Goal: Answer question/provide support

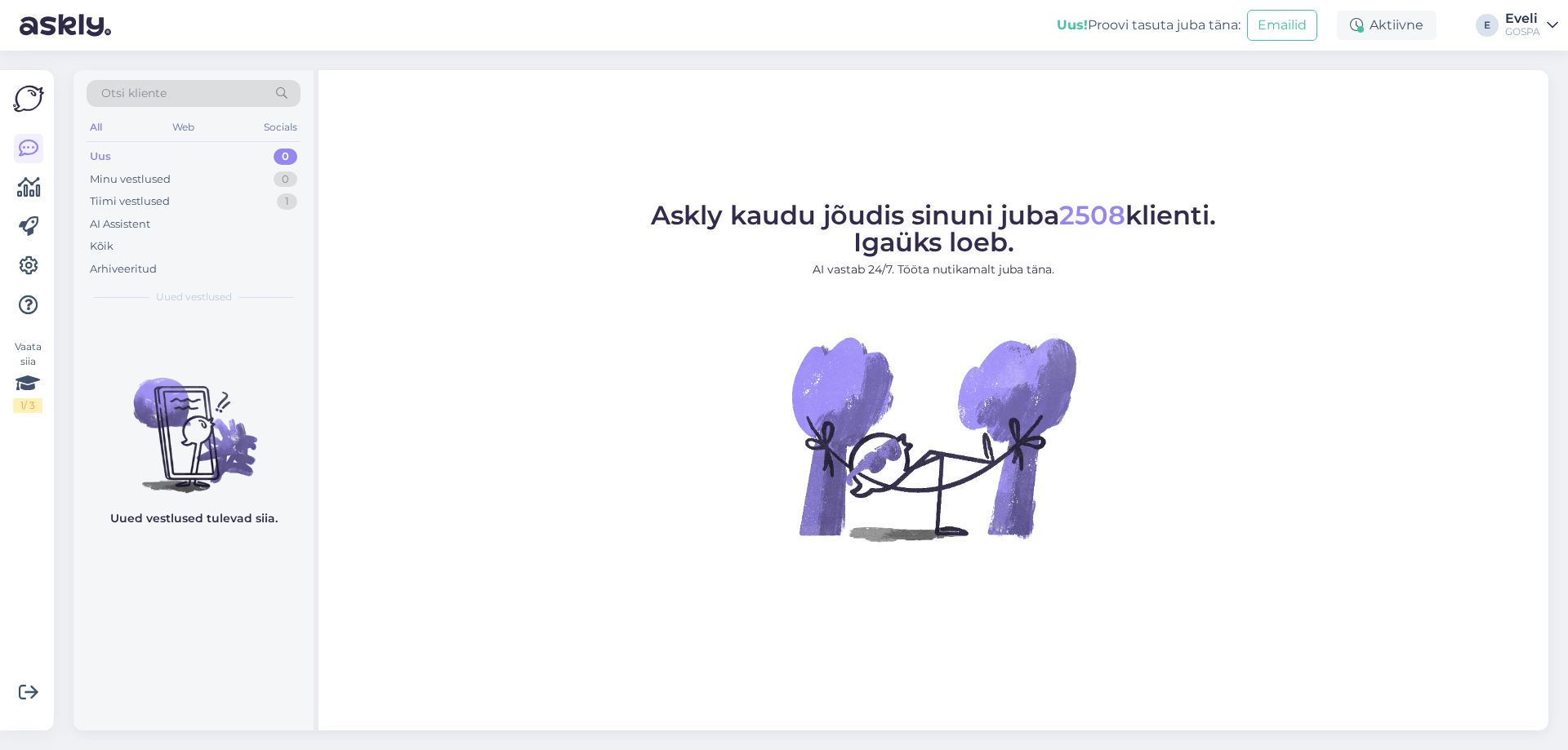
click at [1519, 25] on div "GOSPA" at bounding box center [1523, 32] width 35 height 13
click at [1412, 137] on div "Logi välja" at bounding box center [1413, 139] width 291 height 29
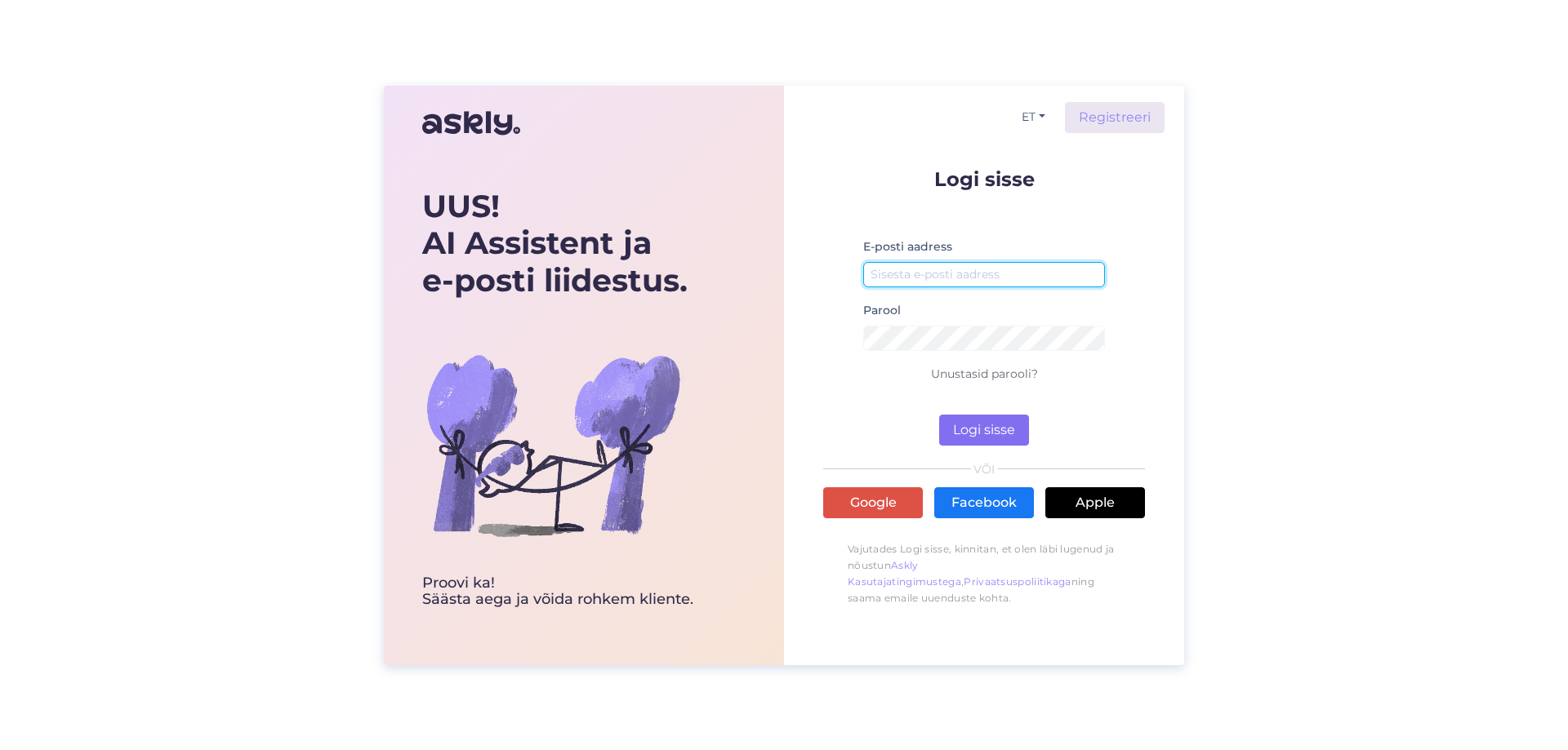
type input "[EMAIL_ADDRESS][DOMAIN_NAME]"
click at [1003, 418] on button "Logi sisse" at bounding box center [984, 430] width 90 height 31
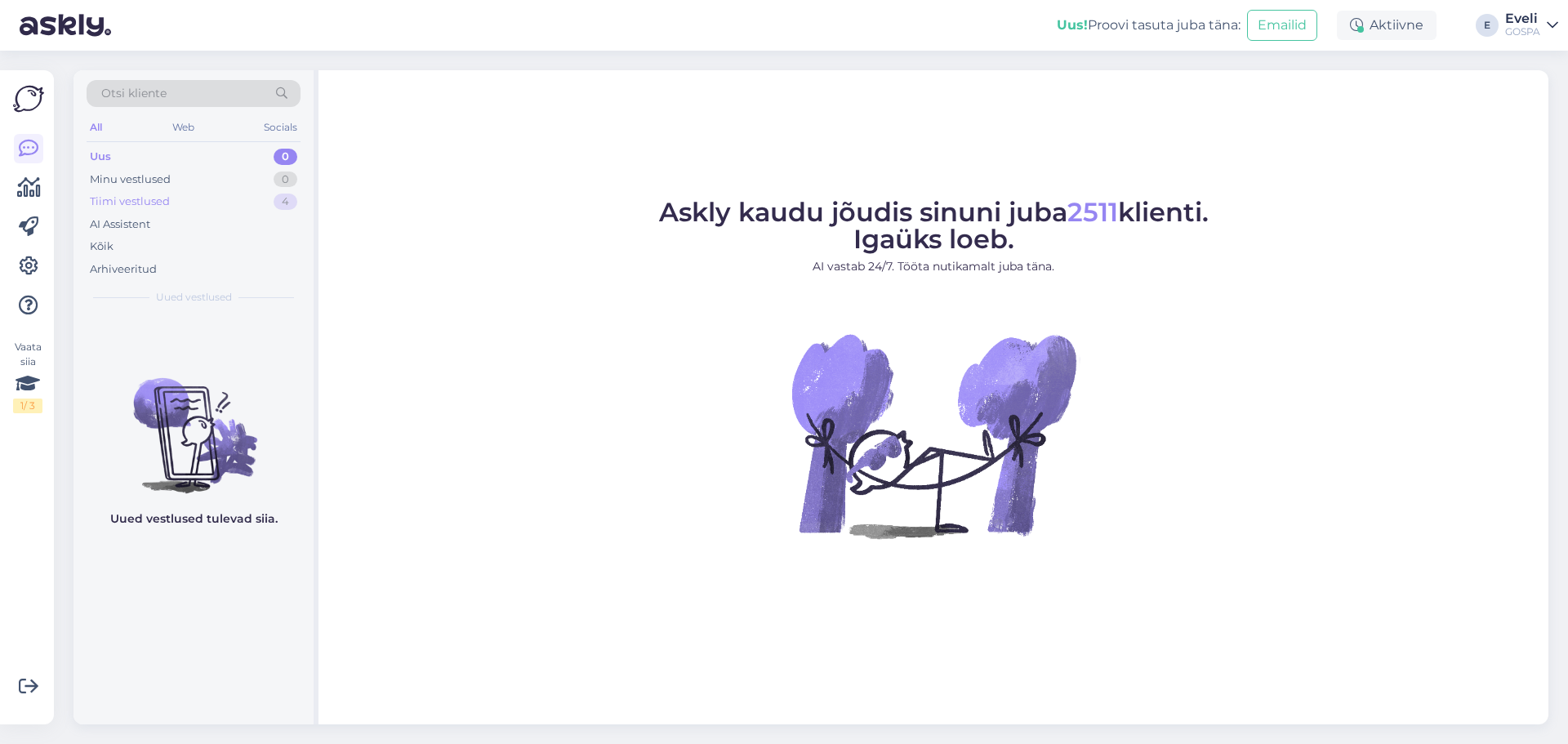
click at [147, 202] on div "Tiimi vestlused" at bounding box center [129, 201] width 80 height 16
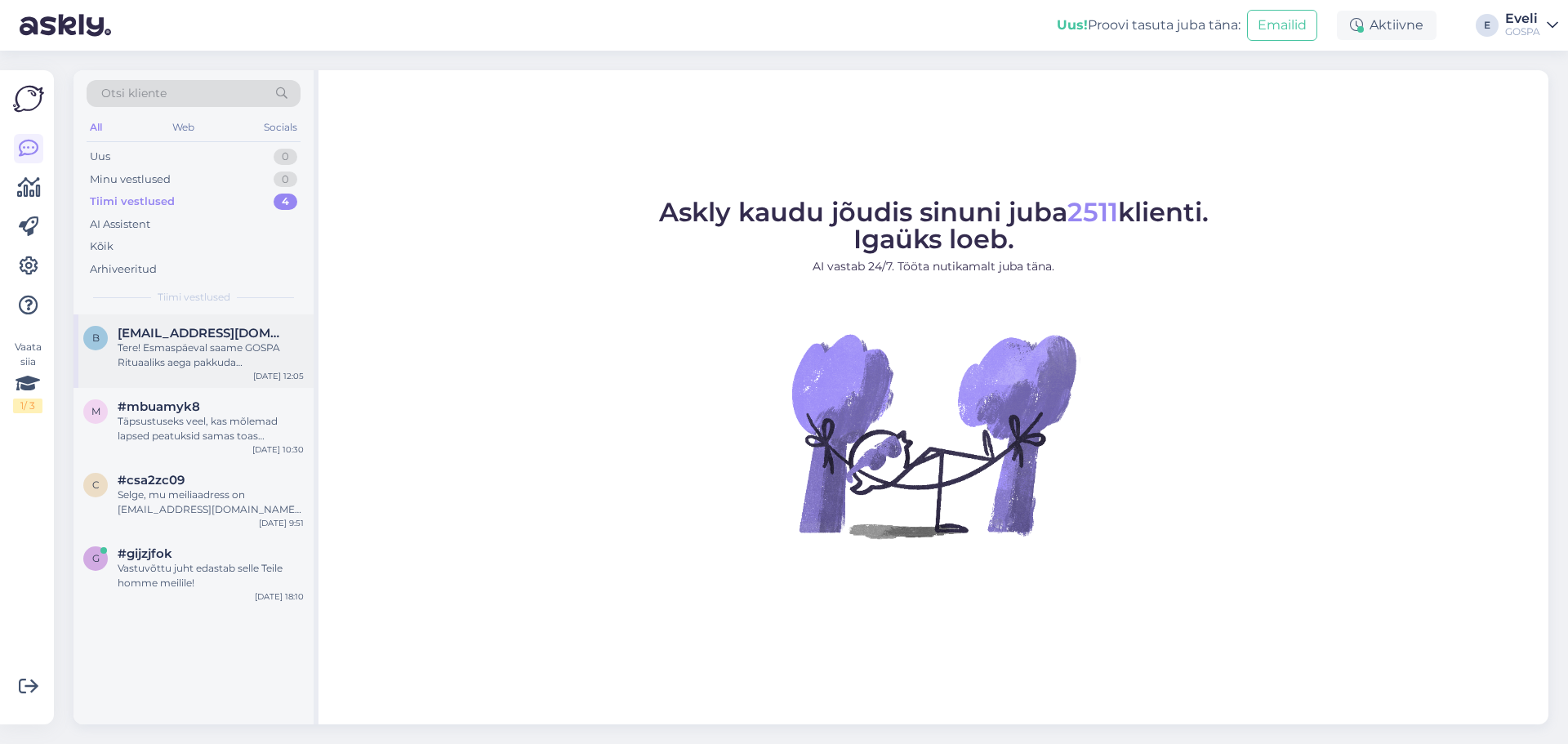
click at [218, 333] on span "bojanaandric249@gmail.com" at bounding box center [203, 333] width 170 height 15
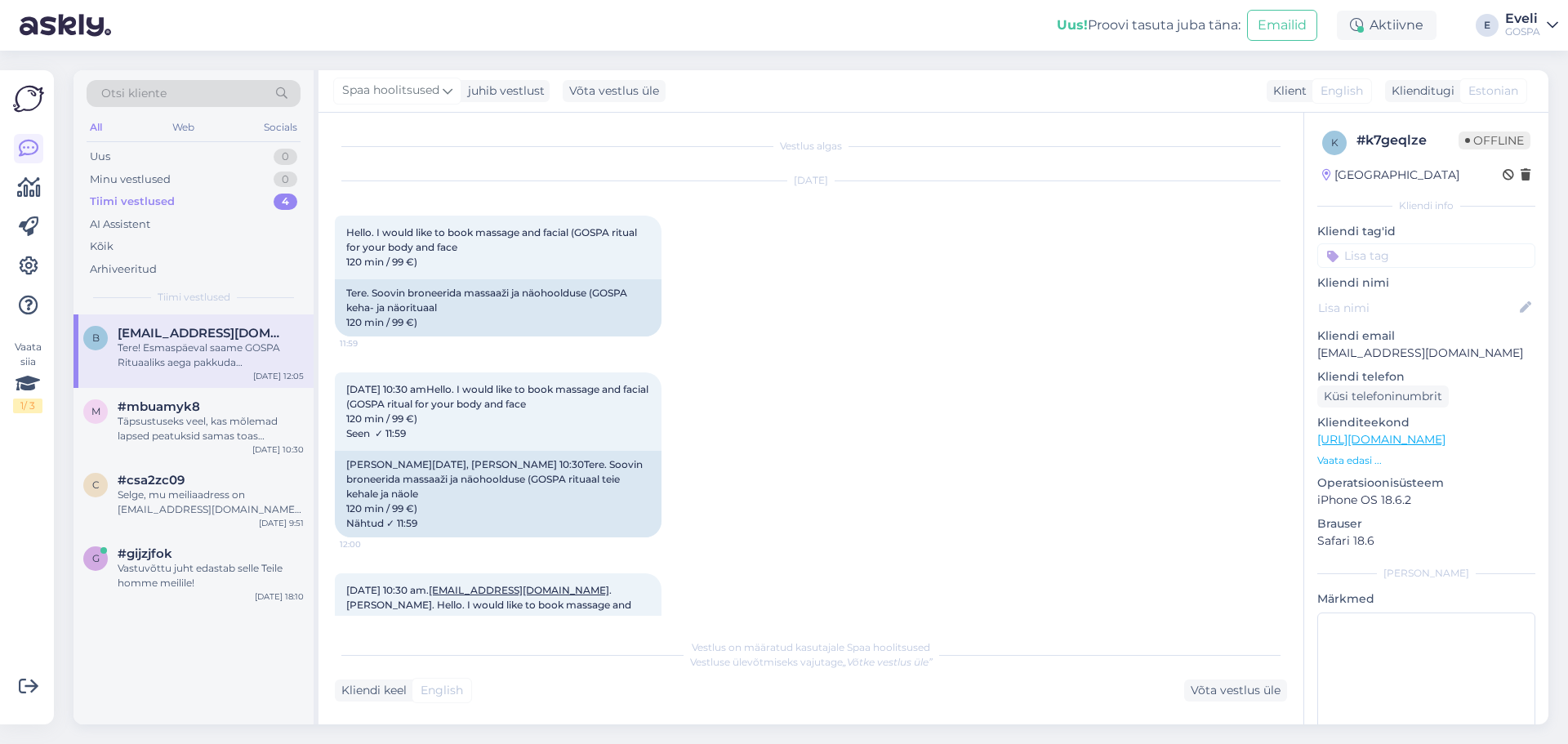
scroll to position [313, 0]
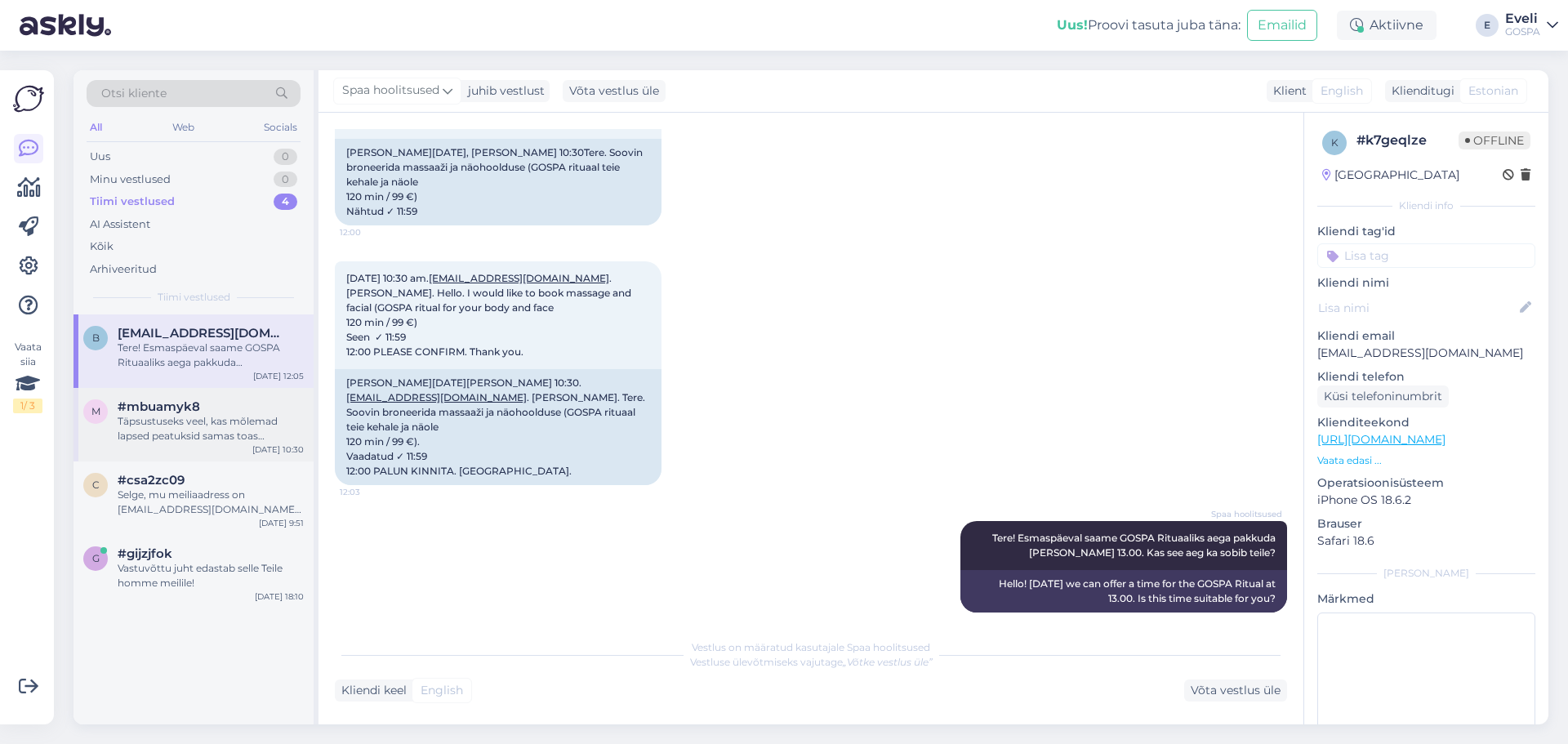
click at [148, 421] on div "Täpsustuseks veel, kas mõlemad lapsed peatuksid samas toas ja kui vanad on laps…" at bounding box center [211, 429] width 186 height 29
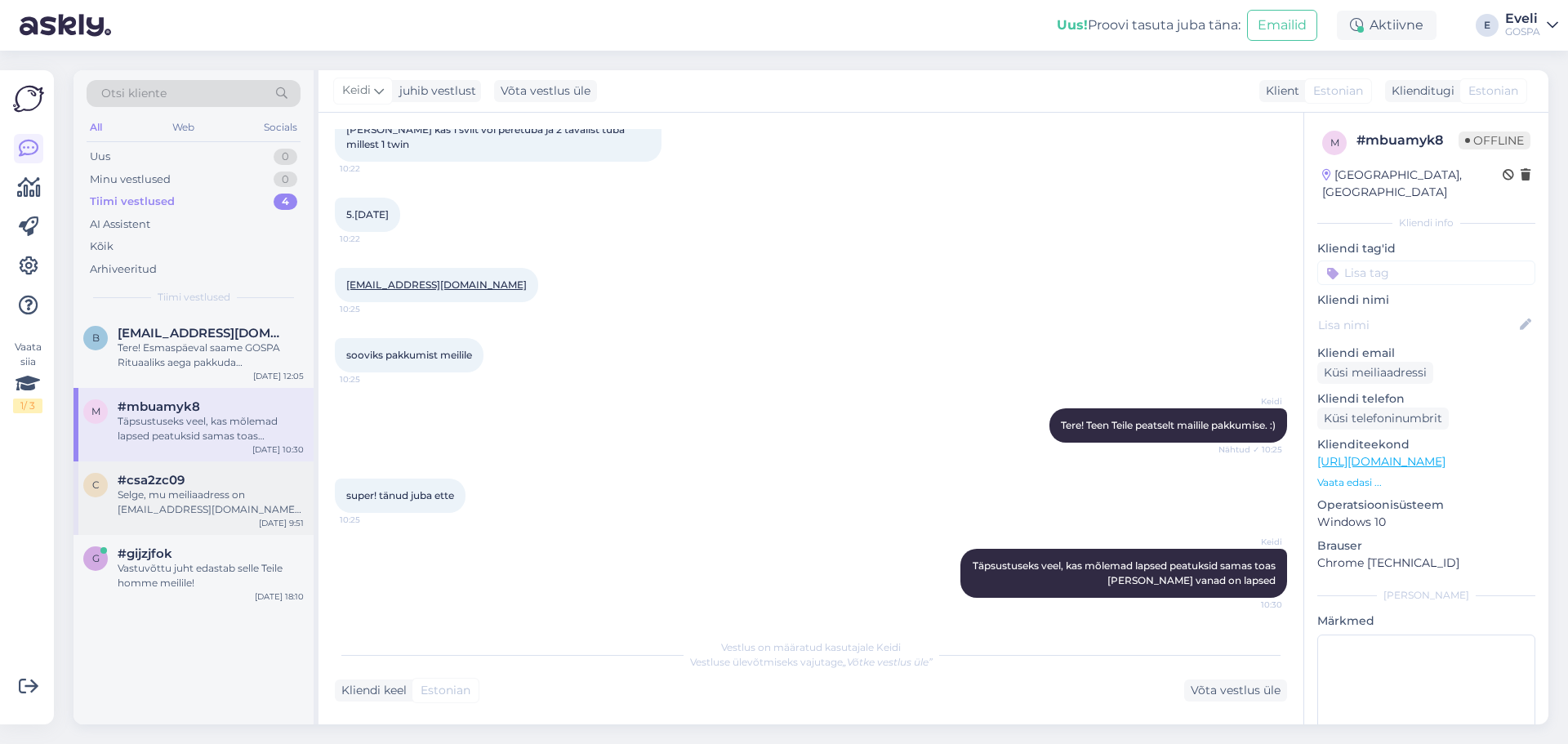
click at [159, 491] on div "Selge, mu meiliaadress on moistussandra@gmail.com ning meil on ka perekaart, mi…" at bounding box center [211, 502] width 186 height 29
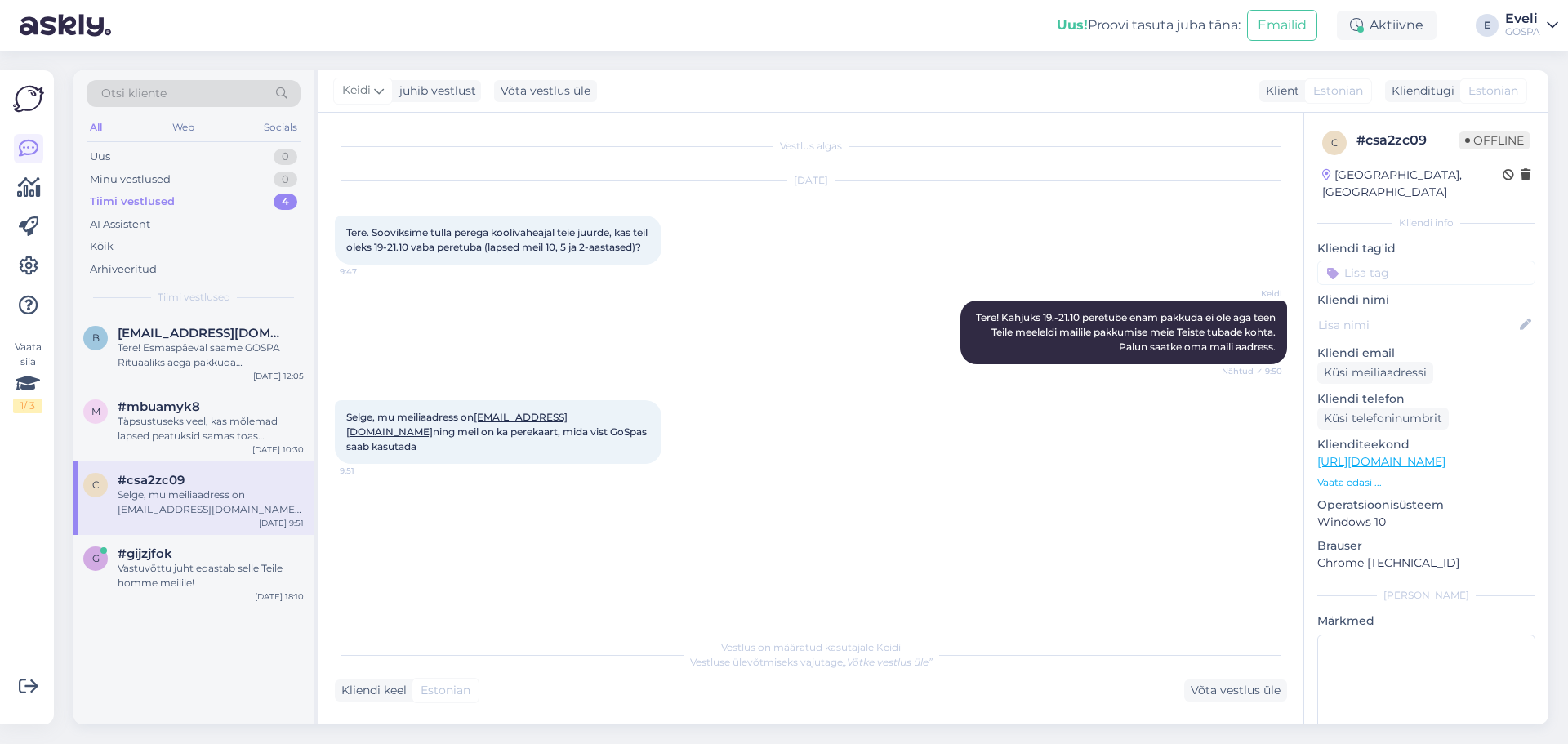
scroll to position [0, 0]
click at [205, 566] on div "Vastuvõttu juht edastab selle Teile homme meilile!" at bounding box center [211, 575] width 186 height 29
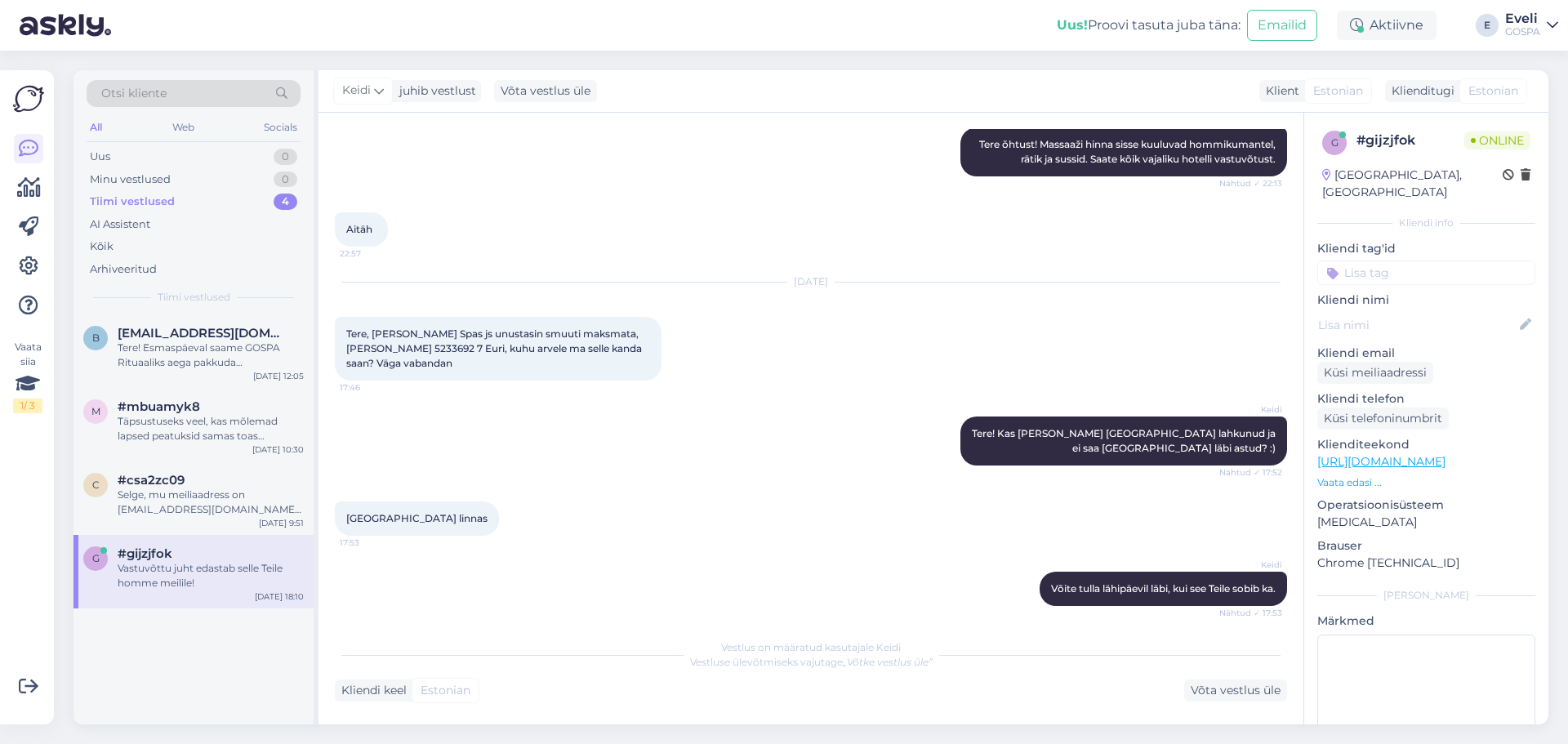
scroll to position [245, 0]
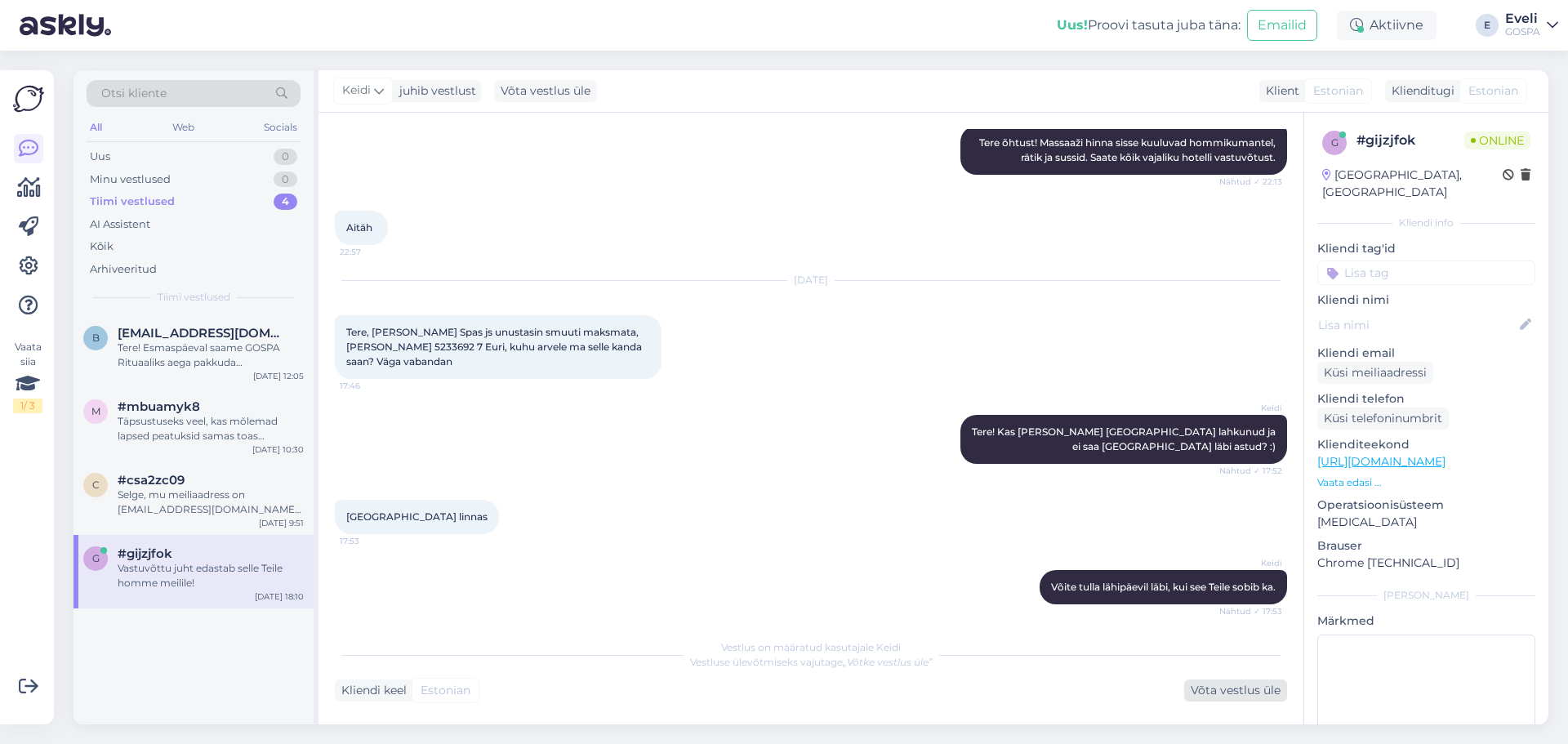
click at [1260, 694] on div "Võta vestlus üle" at bounding box center [1236, 690] width 103 height 22
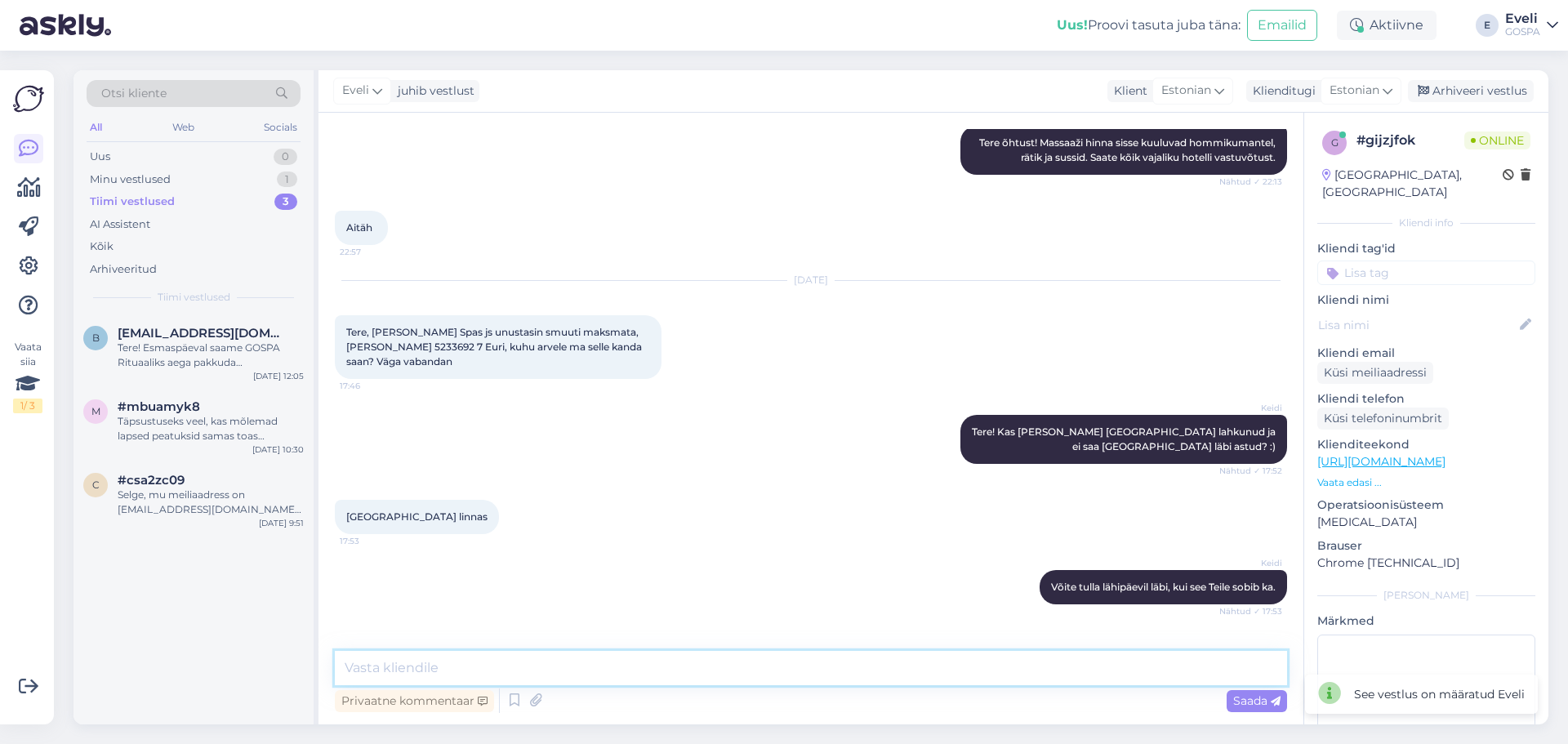
click at [923, 665] on textarea at bounding box center [811, 668] width 953 height 34
click at [1444, 83] on div "Arhiveeri vestlus" at bounding box center [1471, 91] width 126 height 22
